Goal: Transaction & Acquisition: Purchase product/service

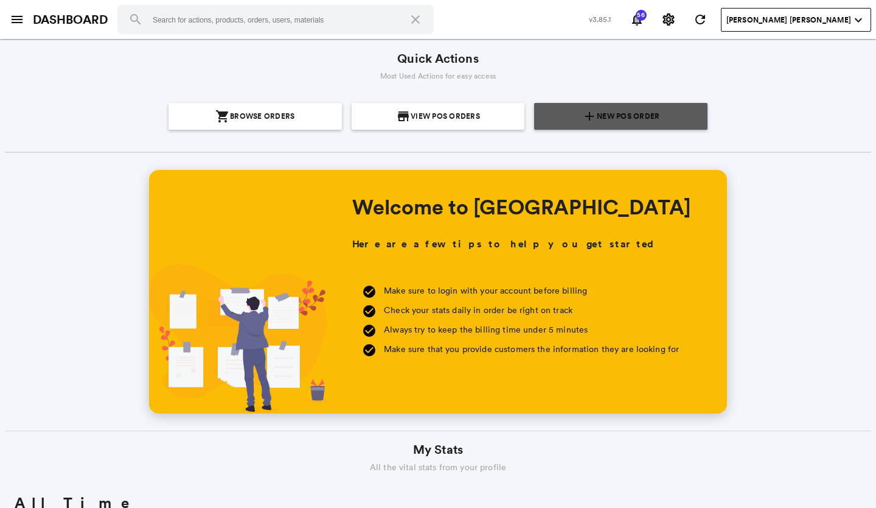
click at [598, 112] on span "New POS Order" at bounding box center [628, 116] width 63 height 27
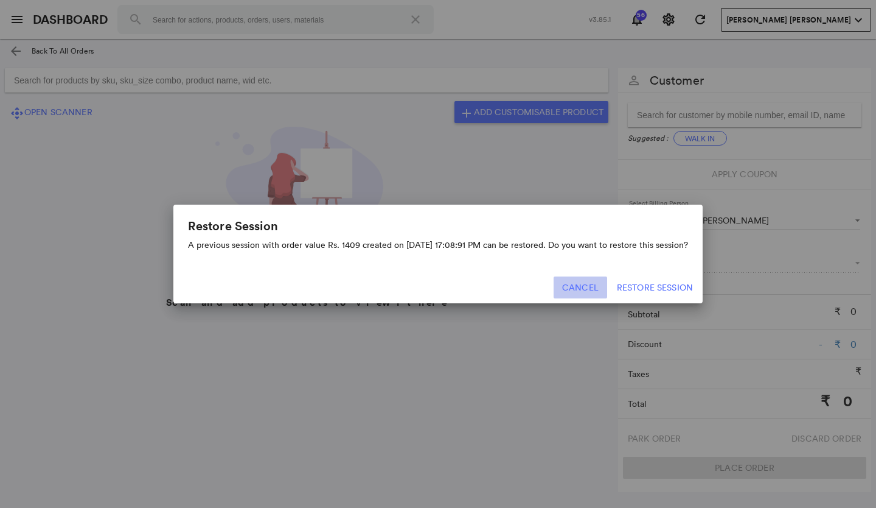
click at [596, 289] on button "Cancel" at bounding box center [581, 287] width 54 height 22
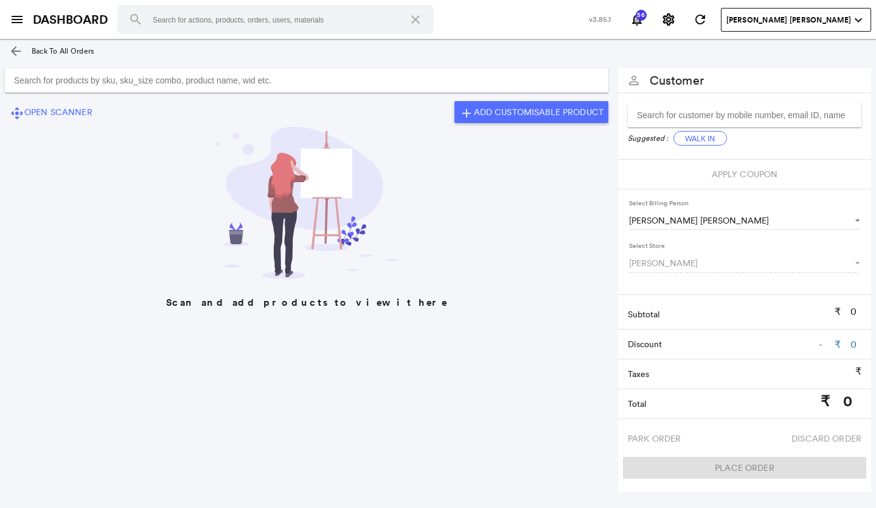
click at [32, 78] on input "Search for products by sku, sku_size combo, product name, wid etc." at bounding box center [307, 80] width 604 height 24
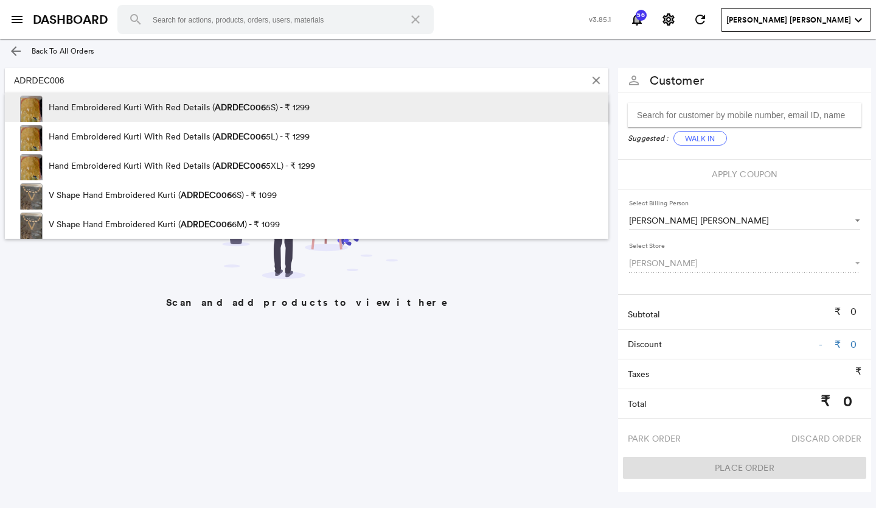
type input "ADRDEC006"
click at [24, 102] on img at bounding box center [31, 111] width 23 height 30
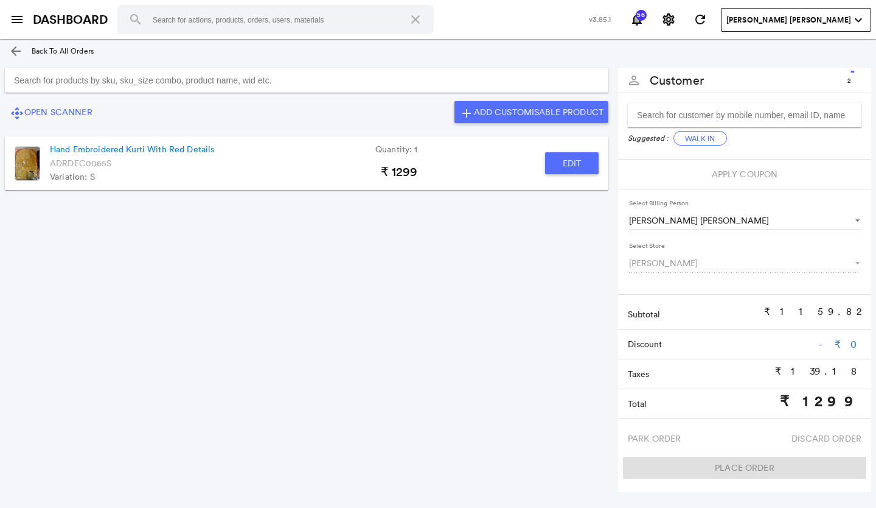
click at [21, 158] on img at bounding box center [28, 163] width 26 height 35
click at [22, 166] on img at bounding box center [28, 163] width 26 height 35
click at [564, 164] on button "Edit" at bounding box center [572, 163] width 54 height 22
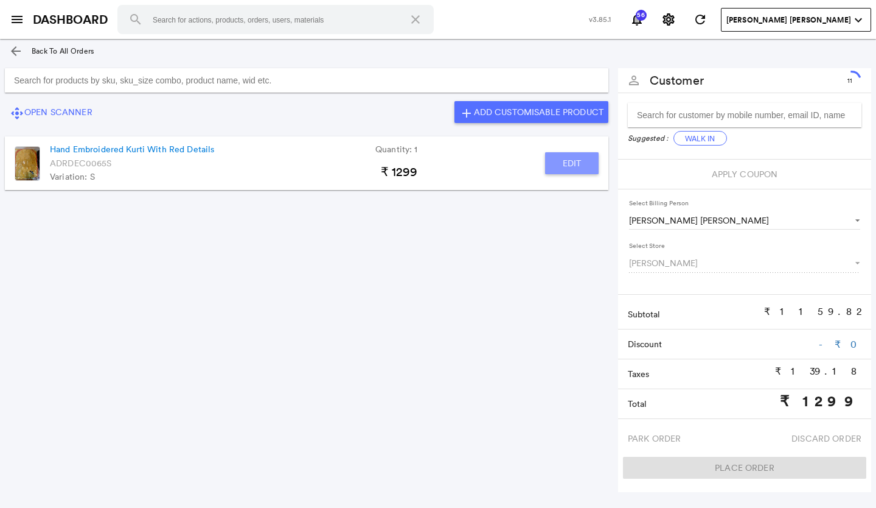
type input "Hand Embroidered Kurti With Red Details"
type input "1"
type input "0"
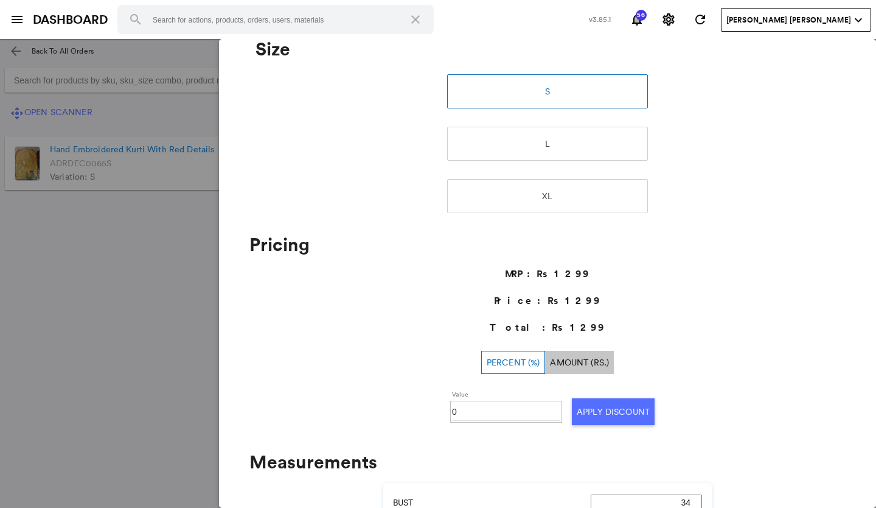
scroll to position [57, 0]
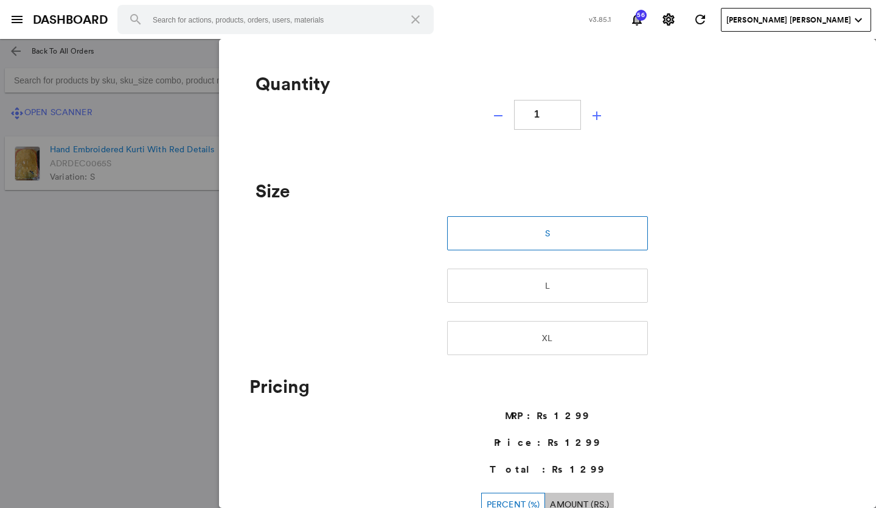
click at [79, 309] on md-backdrop at bounding box center [438, 273] width 876 height 469
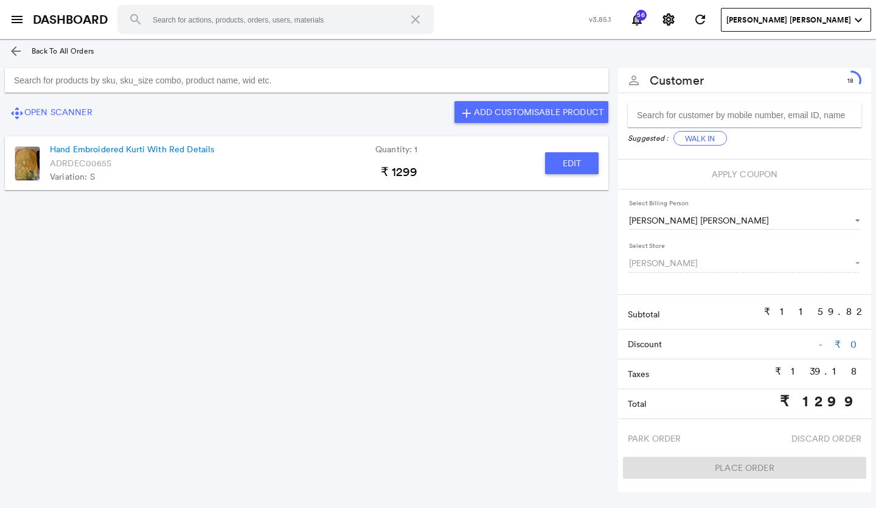
click at [23, 161] on img at bounding box center [28, 163] width 26 height 35
click at [22, 162] on img at bounding box center [28, 163] width 26 height 35
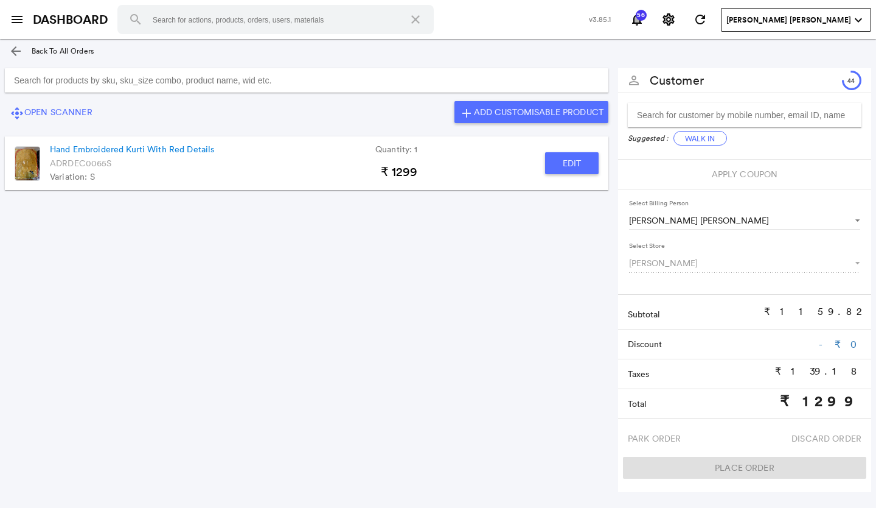
click at [23, 158] on img at bounding box center [28, 163] width 26 height 35
click at [12, 47] on md-icon "arrow_back" at bounding box center [16, 51] width 15 height 15
